Goal: Communication & Community: Answer question/provide support

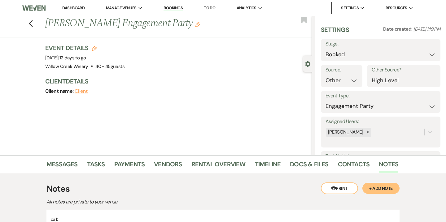
select select "14"
select select "10"
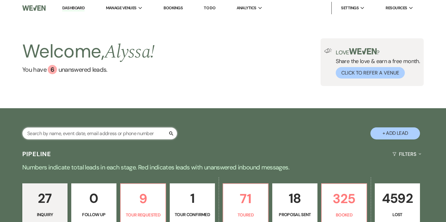
click at [81, 131] on input "text" at bounding box center [99, 134] width 155 height 12
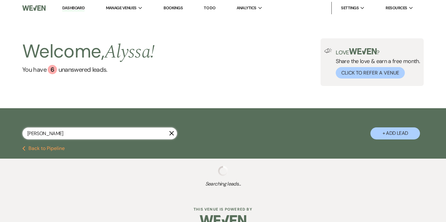
type input "gipe"
select select "8"
select select "4"
select select "8"
select select "4"
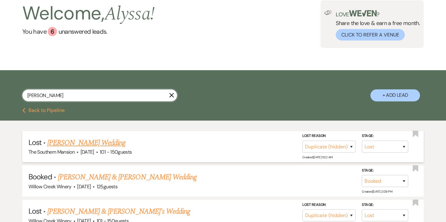
scroll to position [38, 0]
click at [92, 177] on link "[PERSON_NAME] & [PERSON_NAME] Wedding" at bounding box center [127, 177] width 139 height 11
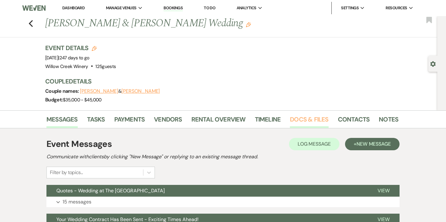
click at [301, 117] on link "Docs & Files" at bounding box center [309, 122] width 38 height 14
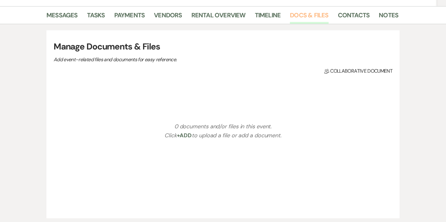
scroll to position [108, 0]
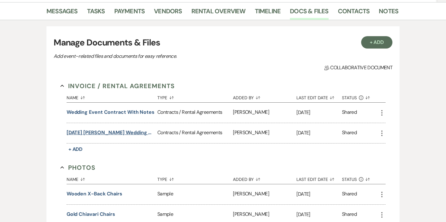
click at [117, 133] on button "06.19.26 Gipe-Cullity Wedding Contract" at bounding box center [111, 132] width 88 height 7
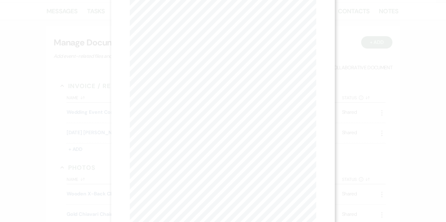
scroll to position [0, 0]
click at [311, 19] on icon "X" at bounding box center [313, 17] width 6 height 6
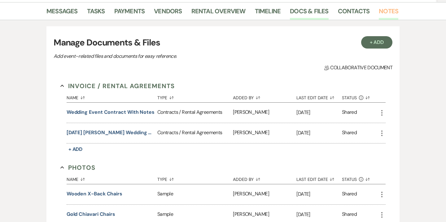
click at [383, 10] on link "Notes" at bounding box center [387, 13] width 19 height 14
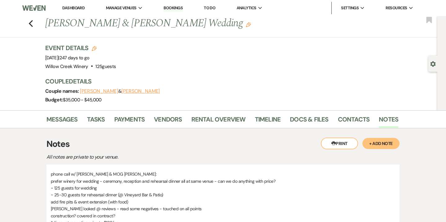
click at [373, 142] on button "+ Add Note" at bounding box center [380, 143] width 37 height 11
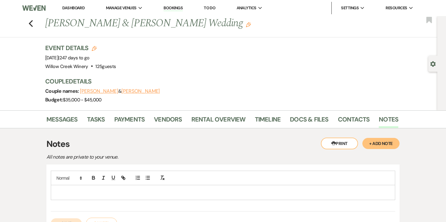
click at [192, 192] on p at bounding box center [223, 192] width 334 height 7
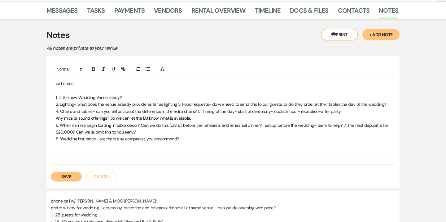
scroll to position [109, 0]
click at [66, 176] on button "Save" at bounding box center [66, 176] width 31 height 10
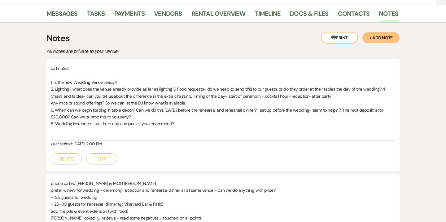
scroll to position [108, 0]
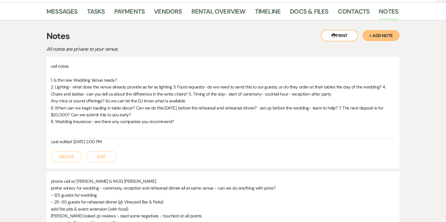
click at [102, 157] on button "Edit" at bounding box center [101, 156] width 31 height 11
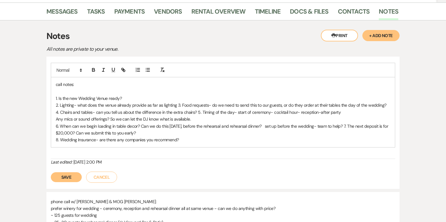
click at [178, 104] on p "2. Lighting- what does the venue already provide as far as lighting 3. Food req…" at bounding box center [223, 109] width 334 height 14
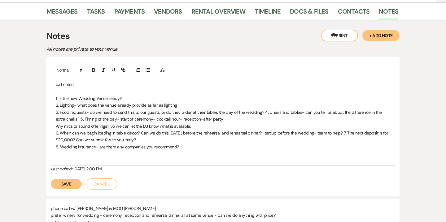
click at [263, 114] on p "3. Food requests- do we need to send this to our guests, or do they order at th…" at bounding box center [223, 116] width 334 height 14
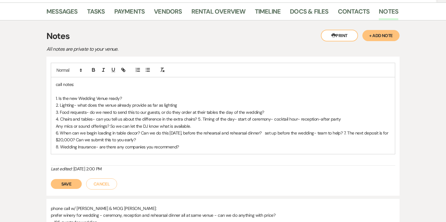
click at [197, 120] on p "4. Chairs and tables- can you tell us about the difference in the extra chairs?…" at bounding box center [223, 119] width 334 height 7
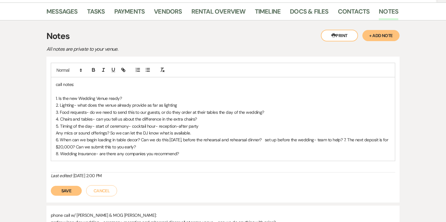
click at [55, 133] on div "call notes: 1. Is the new Wedding Venue ready? 2. Lighting- what does the venue…" at bounding box center [223, 119] width 344 height 84
click at [352, 139] on p "6. When can we begin loading in table decor? Can we do this on Thursday, before…" at bounding box center [223, 143] width 334 height 14
click at [72, 188] on button "Save" at bounding box center [66, 191] width 31 height 10
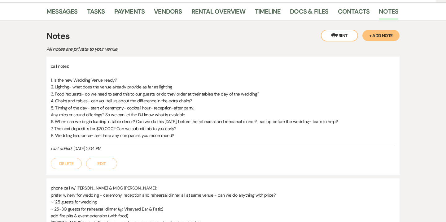
click at [73, 93] on p "3. Food requests- do we need to send this to our guests, or do they order at th…" at bounding box center [223, 94] width 344 height 7
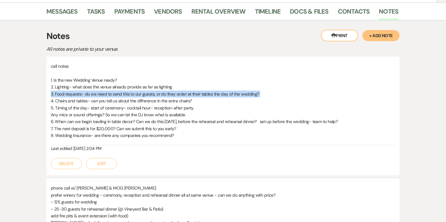
click at [73, 93] on p "3. Food requests- do we need to send this to our guests, or do they order at th…" at bounding box center [223, 94] width 344 height 7
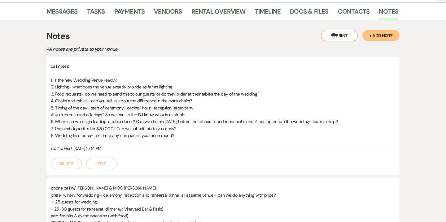
click at [73, 103] on p "4. Chairs and tables- can you tell us about the difference in the extra chairs?" at bounding box center [223, 100] width 344 height 7
click at [138, 100] on p "4. Chairs and tables- can you tell us about the difference in the extra chairs?" at bounding box center [223, 100] width 344 height 7
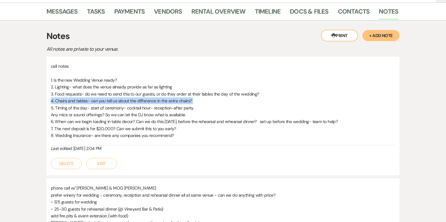
click at [138, 100] on p "4. Chairs and tables- can you tell us about the difference in the extra chairs?" at bounding box center [223, 100] width 344 height 7
click at [87, 107] on p "5. Timing of the day- start of ceremony- cocktail hour- reception-after party." at bounding box center [223, 108] width 344 height 7
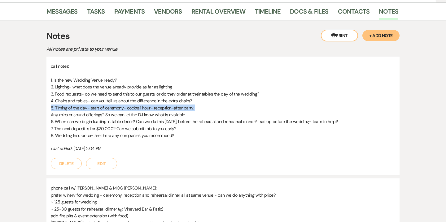
click at [87, 107] on p "5. Timing of the day- start of ceremony- cocktail hour- reception-after party." at bounding box center [223, 108] width 344 height 7
click at [113, 110] on p "5. Timing of the day- start of ceremony- cocktail hour- reception-after party." at bounding box center [223, 108] width 344 height 7
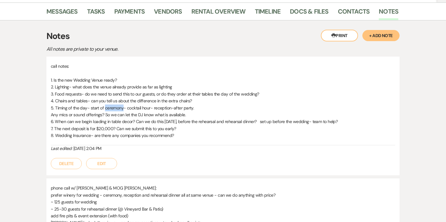
click at [113, 110] on p "5. Timing of the day- start of ceremony- cocktail hour- reception-after party." at bounding box center [223, 108] width 344 height 7
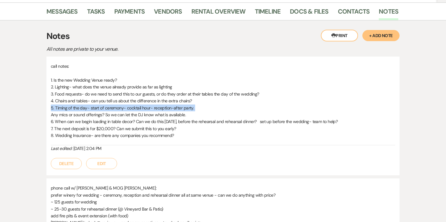
click at [113, 110] on p "5. Timing of the day- start of ceremony- cocktail hour- reception-after party." at bounding box center [223, 108] width 344 height 7
click at [106, 166] on button "Edit" at bounding box center [101, 163] width 31 height 11
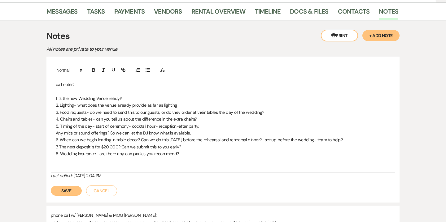
click at [180, 92] on p at bounding box center [223, 91] width 334 height 7
click at [177, 95] on p "1. Is the new Wedding Venue ready?" at bounding box center [223, 98] width 334 height 7
click at [93, 69] on icon "button" at bounding box center [94, 70] width 6 height 6
click at [216, 126] on p "5. Timing of the day- start of ceremony- cocktail hour- reception-after party." at bounding box center [223, 126] width 334 height 7
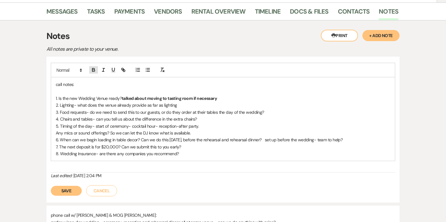
click at [95, 68] on icon "button" at bounding box center [94, 70] width 6 height 6
click at [203, 117] on p "4. Chairs and tables- can you tell us about the difference in the extra chairs?" at bounding box center [223, 119] width 334 height 7
drag, startPoint x: 131, startPoint y: 125, endPoint x: 140, endPoint y: 125, distance: 9.0
click at [140, 125] on p "5. Timing of the day- start of ceremony- cocktail hour- reception-after party. …" at bounding box center [223, 126] width 334 height 7
click at [158, 127] on p "5. Timing of the day- start of ceremony- cocktail hour- reception-after party. …" at bounding box center [223, 126] width 334 height 7
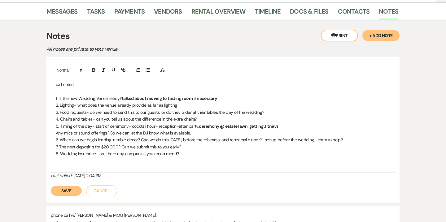
click at [170, 122] on p "4. Chairs and tables- can you tell us about the difference in the extra chairs?" at bounding box center [223, 119] width 334 height 7
click at [179, 128] on p "5. Timing of the day- start of ceremony- cocktail hour- reception-after party. …" at bounding box center [223, 126] width 334 height 7
click at [289, 125] on p "5. Timing of the day- start of ceremony- cocktail hour- reception-after party. …" at bounding box center [223, 126] width 334 height 7
click at [197, 133] on p "Any mics or sound offerings? So we can let the DJ know what is available." at bounding box center [223, 133] width 334 height 7
click at [114, 139] on p "6. When can we begin loading in table decor? Can we do this on Thursday, before…" at bounding box center [223, 139] width 334 height 7
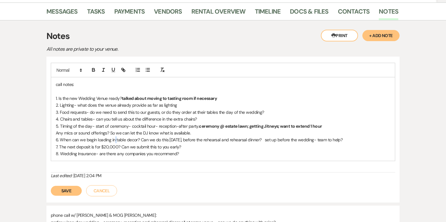
click at [114, 139] on p "6. When can we begin loading in table decor? Can we do this on Thursday, before…" at bounding box center [223, 139] width 334 height 7
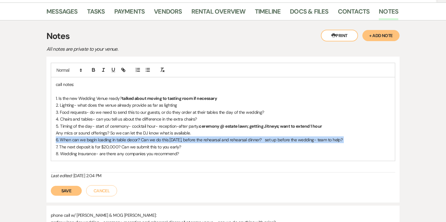
click at [114, 139] on p "6. When can we begin loading in table decor? Can we do this on Thursday, before…" at bounding box center [223, 139] width 334 height 7
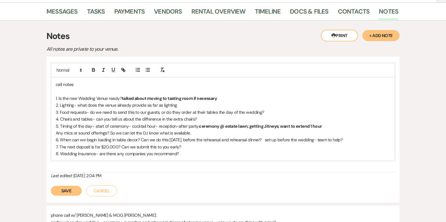
click at [356, 137] on p "6. When can we begin loading in table decor? Can we do this on Thursday, before…" at bounding box center [223, 139] width 334 height 7
click at [91, 69] on icon "button" at bounding box center [94, 70] width 6 height 6
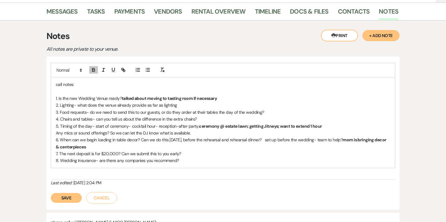
click at [72, 149] on strong "mom is bringing decor & centerpieces" at bounding box center [221, 143] width 331 height 12
click at [101, 144] on p "6. When can we begin loading in table decor? Can we do this on Thursday, before…" at bounding box center [223, 143] width 334 height 14
click at [116, 153] on p "7. The next deposit is for $20,000? Can we submit this to you early?" at bounding box center [223, 153] width 334 height 7
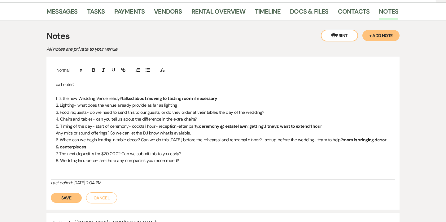
click at [118, 146] on p "6. When can we begin loading in table decor? Can we do this on Thursday, before…" at bounding box center [223, 143] width 334 height 14
click at [68, 198] on button "Save" at bounding box center [66, 198] width 31 height 10
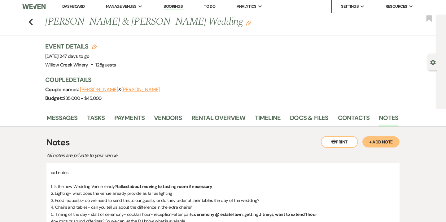
scroll to position [0, 0]
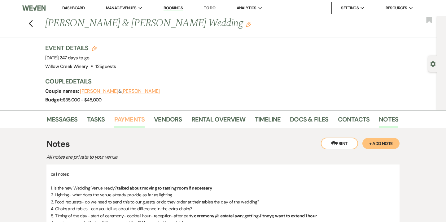
click at [140, 126] on link "Payments" at bounding box center [129, 122] width 31 height 14
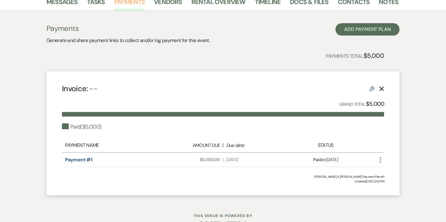
scroll to position [121, 0]
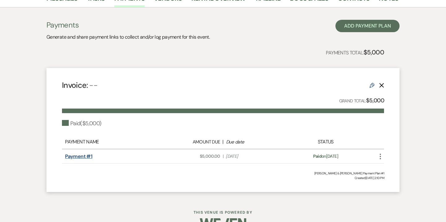
click at [86, 157] on link "Payment #1" at bounding box center [78, 156] width 27 height 6
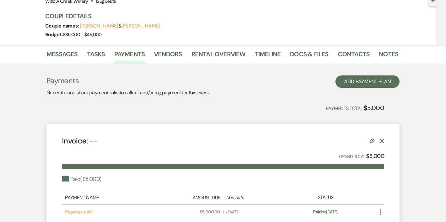
scroll to position [0, 0]
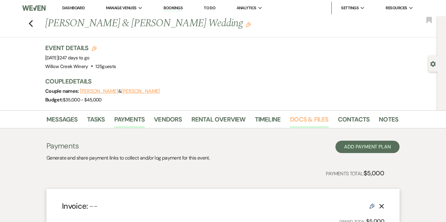
click at [309, 118] on link "Docs & Files" at bounding box center [309, 122] width 38 height 14
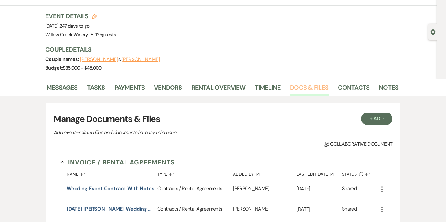
scroll to position [67, 0]
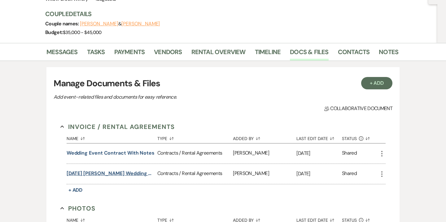
click at [125, 173] on button "06.19.26 Gipe-Cullity Wedding Contract" at bounding box center [111, 173] width 88 height 7
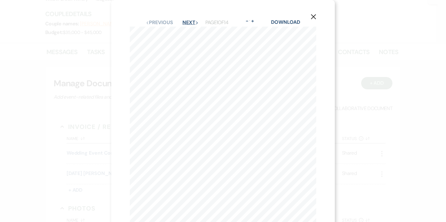
click at [193, 23] on button "Next Next" at bounding box center [190, 22] width 16 height 5
click at [190, 24] on button "Next Next" at bounding box center [190, 22] width 16 height 5
click at [188, 24] on button "Next Next" at bounding box center [190, 22] width 16 height 5
click at [310, 18] on button "X" at bounding box center [313, 16] width 9 height 11
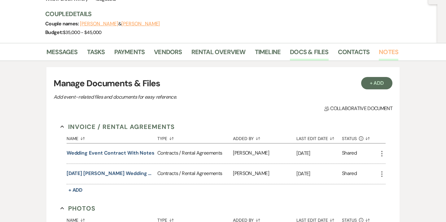
click at [378, 53] on link "Notes" at bounding box center [387, 54] width 19 height 14
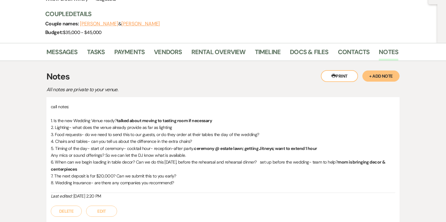
click at [102, 210] on button "Edit" at bounding box center [101, 211] width 31 height 11
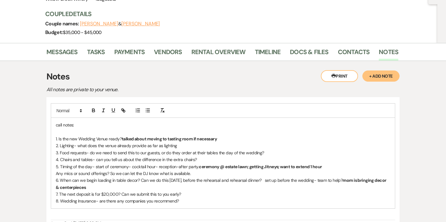
click at [194, 194] on p "7. The next deposit is for $20,000? Can we submit this to you early?" at bounding box center [223, 194] width 334 height 7
click at [92, 110] on icon "button" at bounding box center [93, 110] width 2 height 2
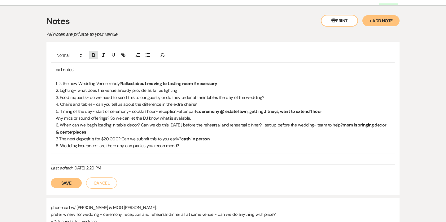
scroll to position [121, 0]
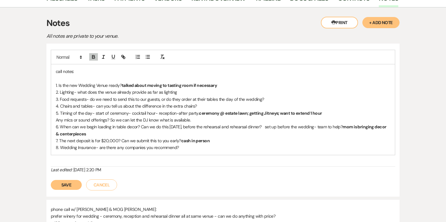
click at [63, 184] on button "Save" at bounding box center [66, 185] width 31 height 10
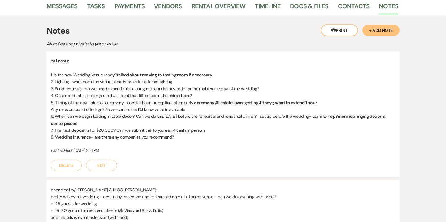
scroll to position [117, 0]
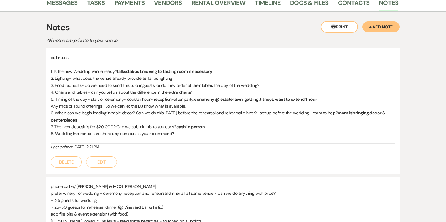
click at [106, 161] on button "Edit" at bounding box center [101, 162] width 31 height 11
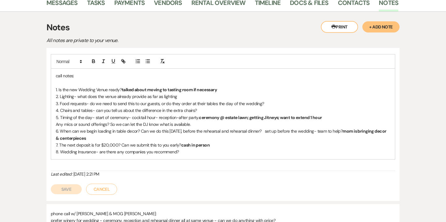
click at [190, 152] on p "8. Wedding Insurance- are there any companies you recommend?" at bounding box center [223, 152] width 334 height 7
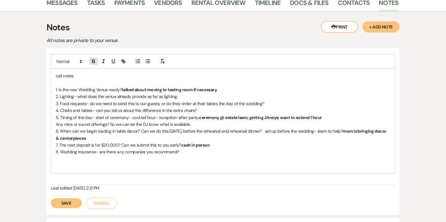
click at [95, 62] on icon "button" at bounding box center [94, 61] width 6 height 6
click at [58, 208] on div "Save Cancel" at bounding box center [223, 200] width 344 height 17
click at [63, 202] on button "Save" at bounding box center [66, 203] width 31 height 10
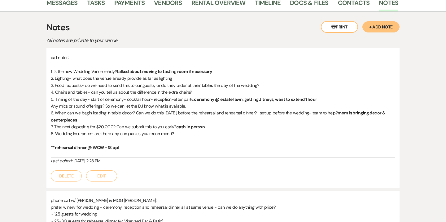
scroll to position [0, 0]
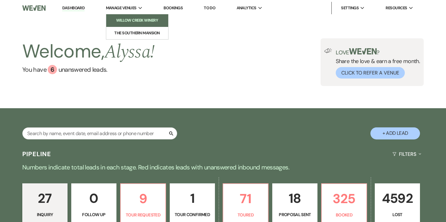
click at [135, 23] on li "Willow Creek Winery" at bounding box center [137, 20] width 56 height 6
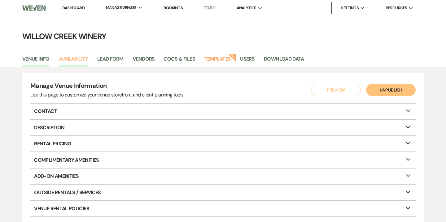
click at [84, 60] on link "Availability" at bounding box center [73, 61] width 29 height 12
select select "2"
select select "2026"
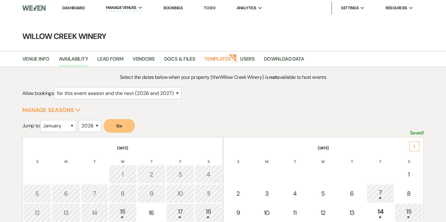
click at [417, 149] on div "Next" at bounding box center [414, 146] width 10 height 10
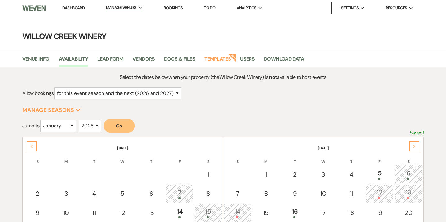
click at [417, 149] on div "Next" at bounding box center [414, 146] width 10 height 10
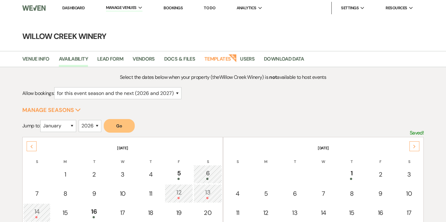
click at [417, 149] on div "Next" at bounding box center [414, 146] width 10 height 10
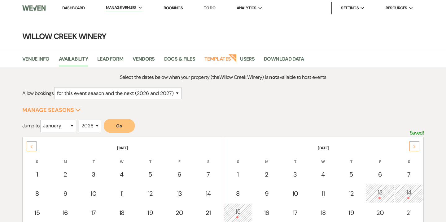
click at [417, 149] on div "Next" at bounding box center [414, 146] width 10 height 10
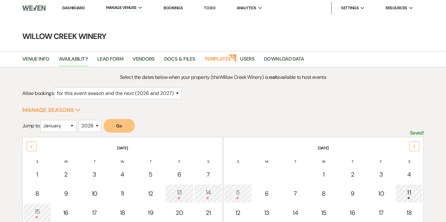
click at [417, 149] on div "Next" at bounding box center [414, 146] width 10 height 10
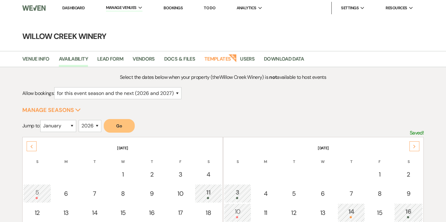
click at [417, 149] on div "Next" at bounding box center [414, 146] width 10 height 10
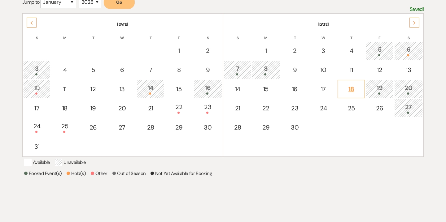
scroll to position [127, 0]
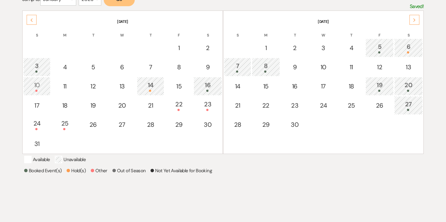
click at [373, 86] on div "19" at bounding box center [379, 85] width 21 height 11
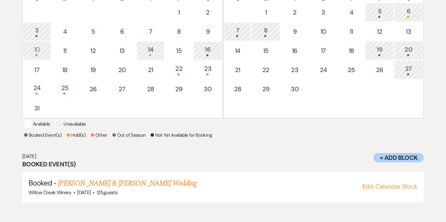
scroll to position [162, 0]
click at [128, 189] on link "[PERSON_NAME] & [PERSON_NAME] Wedding" at bounding box center [127, 183] width 139 height 11
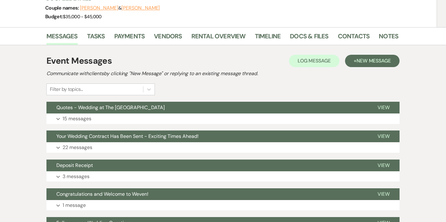
scroll to position [36, 0]
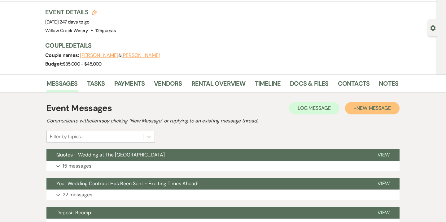
click at [363, 112] on button "+ New Message" at bounding box center [372, 108] width 54 height 12
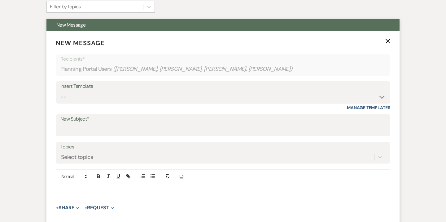
scroll to position [191, 0]
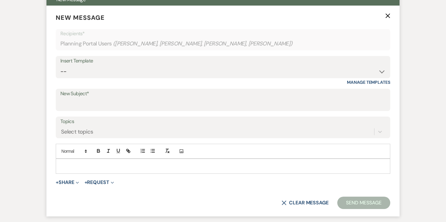
click at [151, 167] on p at bounding box center [223, 166] width 324 height 7
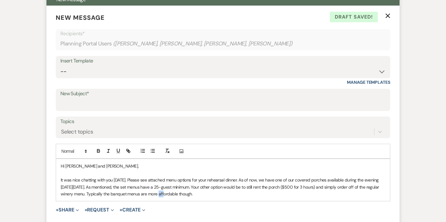
drag, startPoint x: 160, startPoint y: 192, endPoint x: 154, endPoint y: 192, distance: 5.6
click at [154, 192] on p "It was nice chatting with you [DATE]. Please see attached menu options for your…" at bounding box center [223, 187] width 324 height 21
click at [218, 196] on p "It was nice chatting with you [DATE]. Please see attached menu options for your…" at bounding box center [223, 187] width 324 height 21
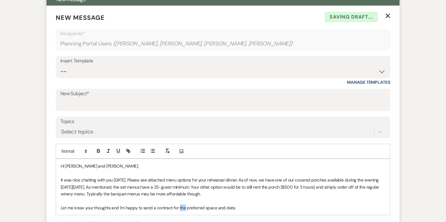
drag, startPoint x: 186, startPoint y: 208, endPoint x: 179, endPoint y: 207, distance: 6.3
click at [179, 207] on p "Let me know your thoughts and I'm happy to send a contract for the preferred sp…" at bounding box center [223, 208] width 324 height 7
click at [258, 208] on p "Let me know your thoughts and I'm happy to send a contract for your preferred s…" at bounding box center [223, 208] width 324 height 7
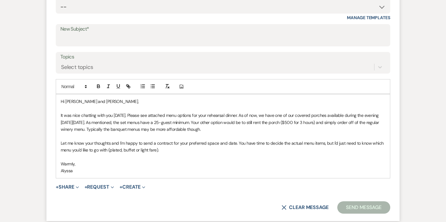
scroll to position [256, 0]
click at [75, 186] on button "+ Share Expand" at bounding box center [67, 187] width 23 height 5
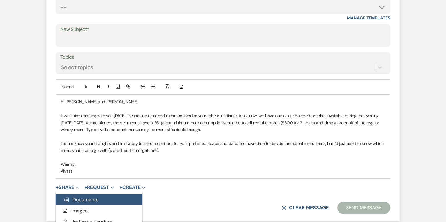
click at [90, 203] on button "Doc Upload Documents" at bounding box center [99, 199] width 87 height 11
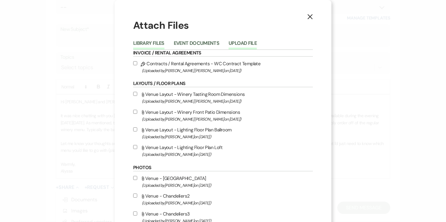
click at [242, 43] on button "Upload File" at bounding box center [242, 45] width 28 height 9
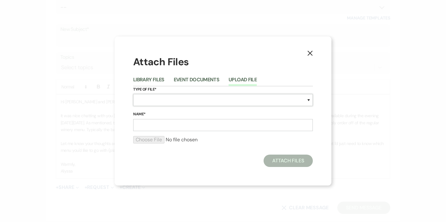
click at [164, 96] on select "Special Event Insurance Vendor Certificate of Insurance Contracts / Rental Agre…" at bounding box center [222, 100] width 179 height 12
select select "66"
click at [133, 94] on select "Special Event Insurance Vendor Certificate of Insurance Contracts / Rental Agre…" at bounding box center [222, 100] width 179 height 12
click at [162, 124] on input "Name*" at bounding box center [222, 125] width 179 height 12
type input "Event Pricing Guide - [GEOGRAPHIC_DATA] Winery"
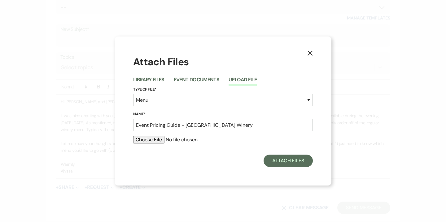
click at [138, 140] on input "file" at bounding box center [222, 139] width 179 height 7
type input "C:\fakepath\Event Pricing Guide - [GEOGRAPHIC_DATA] Winery.pdf"
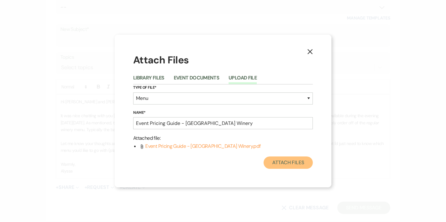
click at [290, 161] on button "Attach Files" at bounding box center [287, 163] width 49 height 12
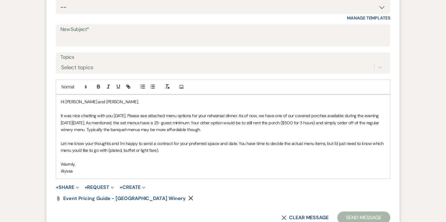
scroll to position [303, 0]
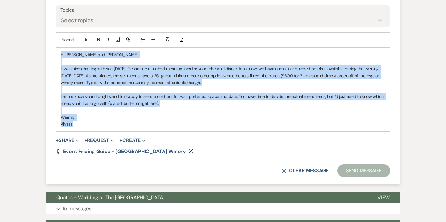
drag, startPoint x: 60, startPoint y: 55, endPoint x: 82, endPoint y: 122, distance: 70.8
click at [82, 122] on div "Hi [PERSON_NAME] and [PERSON_NAME], It was nice chatting with you [DATE]. Pleas…" at bounding box center [223, 90] width 334 height 84
copy div "Hi [PERSON_NAME] and [PERSON_NAME], It was nice chatting with you [DATE]. Pleas…"
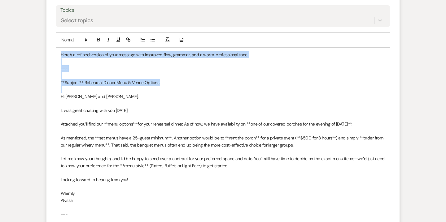
drag, startPoint x: 61, startPoint y: 97, endPoint x: 60, endPoint y: 50, distance: 46.1
click at [60, 50] on div "Here’s a refined version of your message with improved flow, grammar, and a war…" at bounding box center [223, 145] width 334 height 195
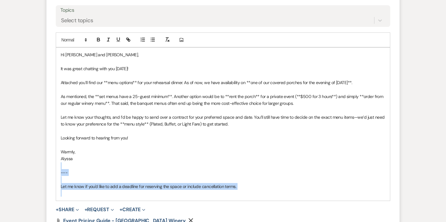
drag, startPoint x: 61, startPoint y: 167, endPoint x: 112, endPoint y: 192, distance: 57.0
click at [112, 192] on div "Hi [PERSON_NAME] and [PERSON_NAME], It was great chatting with you [DATE]! Atta…" at bounding box center [223, 124] width 334 height 153
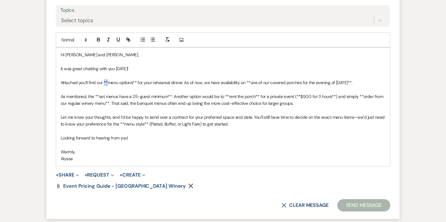
drag, startPoint x: 104, startPoint y: 82, endPoint x: 107, endPoint y: 82, distance: 3.5
click at [107, 82] on p "Attached you’ll find our **menu options** for your rehearsal dinner. As of now,…" at bounding box center [223, 82] width 324 height 7
click at [133, 82] on p "Attached you’ll find our menu options** for your rehearsal dinner. As of now, w…" at bounding box center [223, 82] width 324 height 7
click at [242, 83] on p "Attached you’ll find our menu options for your rehearsal dinner. As of now, we …" at bounding box center [223, 82] width 324 height 7
click at [362, 81] on p "Attached you’ll find our menu options for your rehearsal dinner. As of now, we …" at bounding box center [223, 82] width 324 height 7
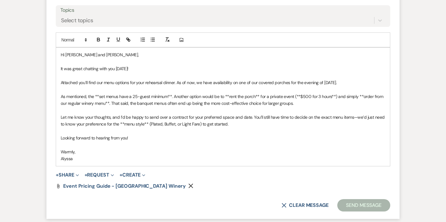
click at [98, 96] on p "As mentioned, the **set menus have a 25-guest minimum**. Another option would b…" at bounding box center [223, 100] width 324 height 14
click at [167, 96] on p "As mentioned, the set menus have a 25-guest minimum**. Another option would be …" at bounding box center [223, 100] width 324 height 14
click at [221, 95] on p "As mentioned, the set menus have a 25-guest minimum. Another option would be to…" at bounding box center [223, 100] width 324 height 14
click at [247, 97] on p "As mentioned, the set menus have a 25-guest minimum. Another option would be to…" at bounding box center [223, 100] width 324 height 14
click at [284, 96] on p "As mentioned, the set menus have a 25-guest minimum. Another option would be to…" at bounding box center [223, 100] width 324 height 14
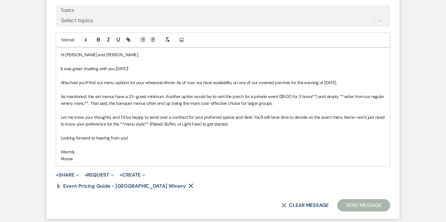
click at [316, 97] on p "As mentioned, the set menus have a 25-guest minimum. Another option would be to…" at bounding box center [223, 100] width 324 height 14
click at [339, 95] on p "As mentioned, the set menus have a 25-guest minimum. Another option would be to…" at bounding box center [223, 100] width 324 height 14
click at [88, 104] on p "As mentioned, the set menus have a 25-guest minimum. Another option would be to…" at bounding box center [223, 100] width 324 height 14
drag, startPoint x: 242, startPoint y: 103, endPoint x: 254, endPoint y: 103, distance: 11.8
click at [254, 103] on p "As mentioned, the set menus have a 25-guest minimum. Another option would be to…" at bounding box center [223, 100] width 324 height 14
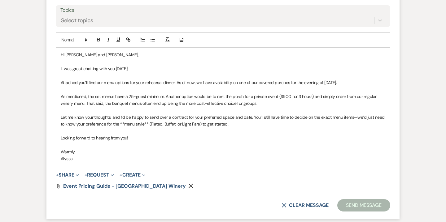
click at [124, 124] on p "Let me know your thoughts, and I’d be happy to send over a contract for your pr…" at bounding box center [223, 121] width 324 height 14
click at [144, 124] on p "Let me know your thoughts, and I’d be happy to send over a contract for your pr…" at bounding box center [223, 121] width 324 height 14
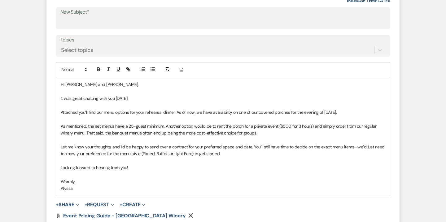
scroll to position [177, 0]
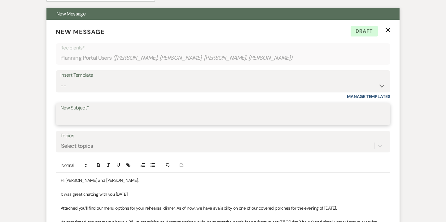
click at [218, 114] on input "New Subject*" at bounding box center [222, 119] width 325 height 12
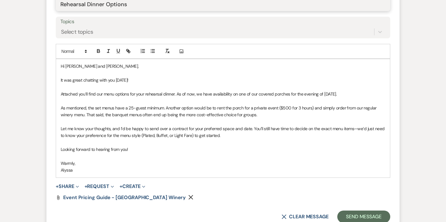
scroll to position [292, 0]
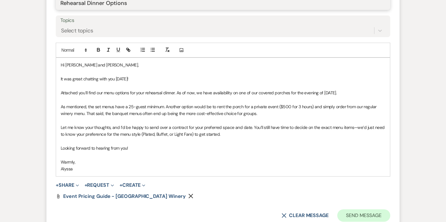
type input "Rehearsal Dinner Options"
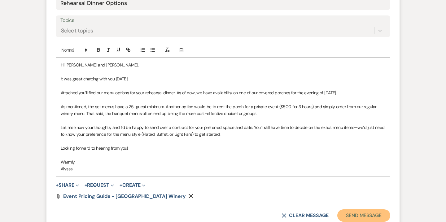
click at [353, 214] on button "Send Message" at bounding box center [363, 216] width 53 height 12
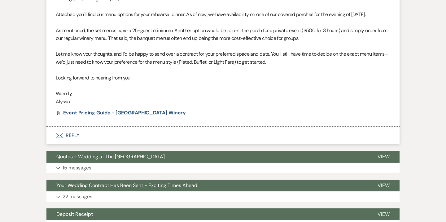
scroll to position [241, 0]
